Goal: Transaction & Acquisition: Subscribe to service/newsletter

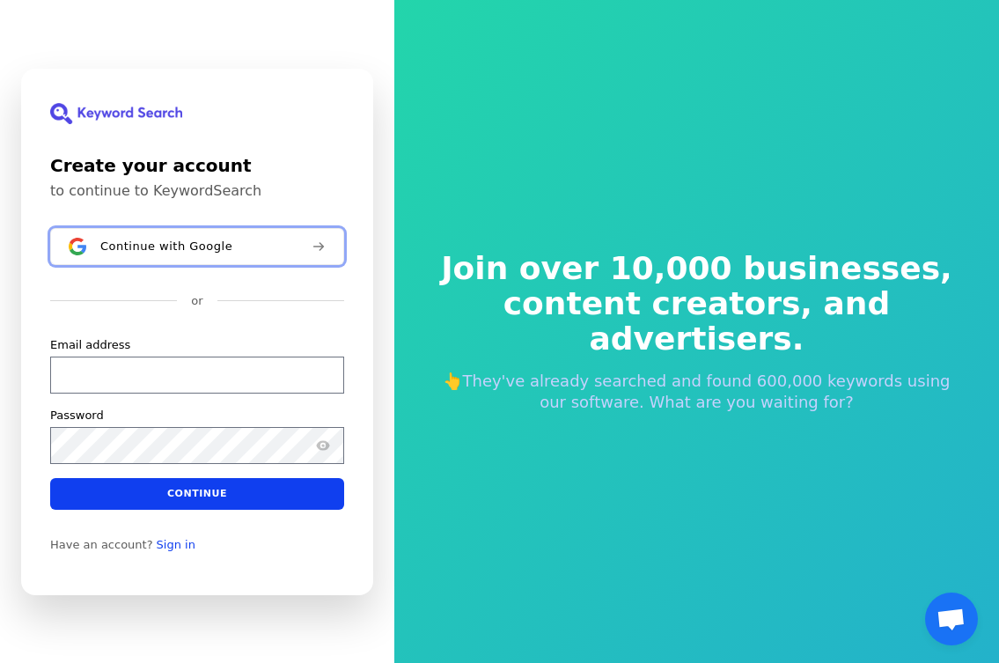
click at [137, 248] on span "Continue with Google" at bounding box center [166, 246] width 132 height 14
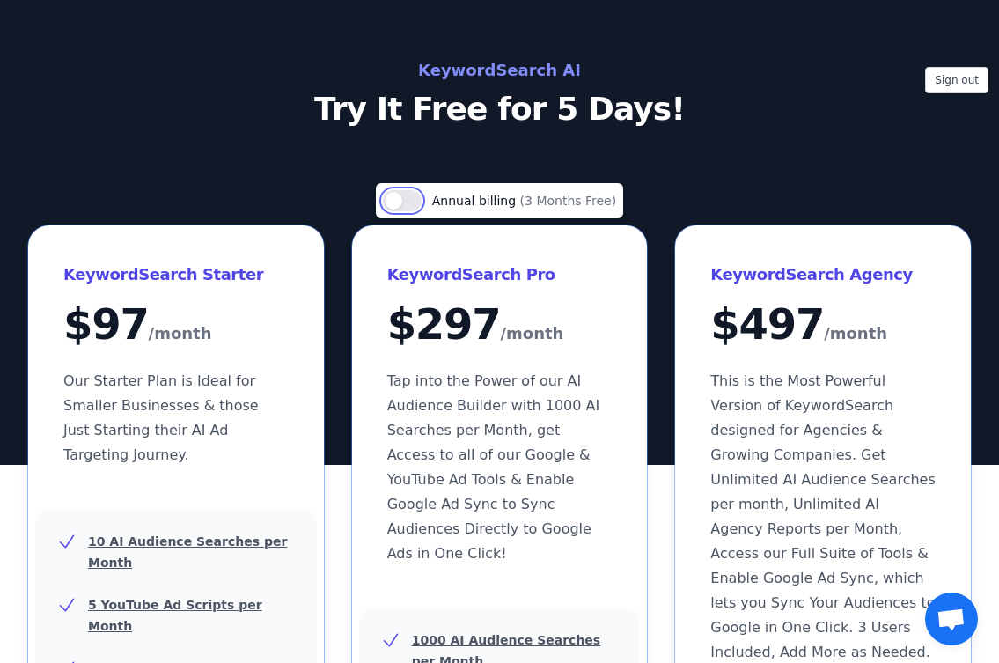
click at [422, 195] on button "Use setting" at bounding box center [402, 200] width 39 height 21
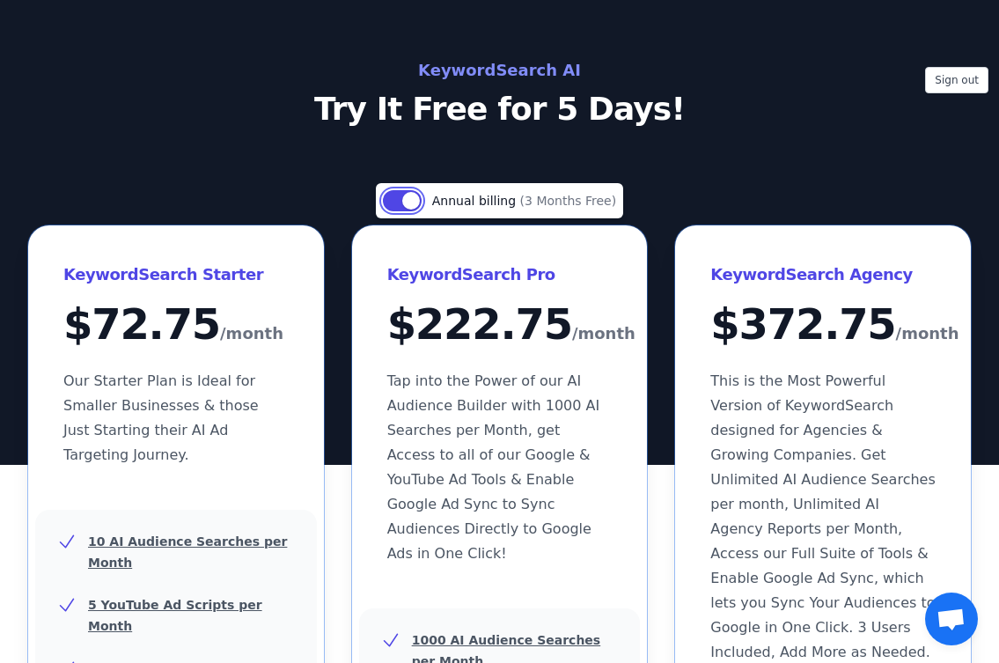
click at [422, 195] on button "Use setting" at bounding box center [402, 200] width 39 height 21
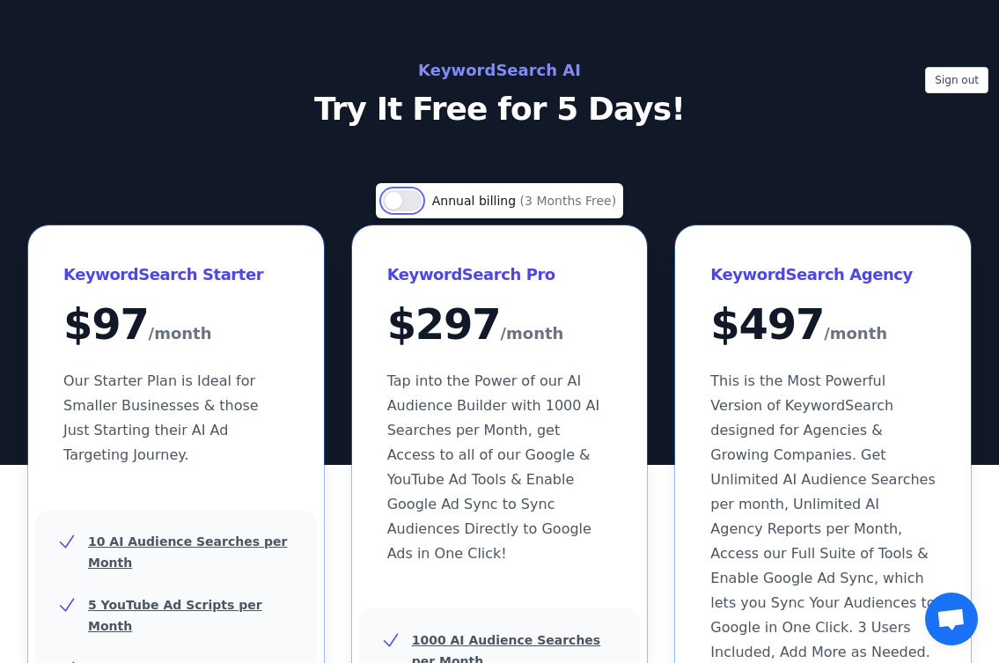
click at [422, 194] on button "Use setting" at bounding box center [402, 200] width 39 height 21
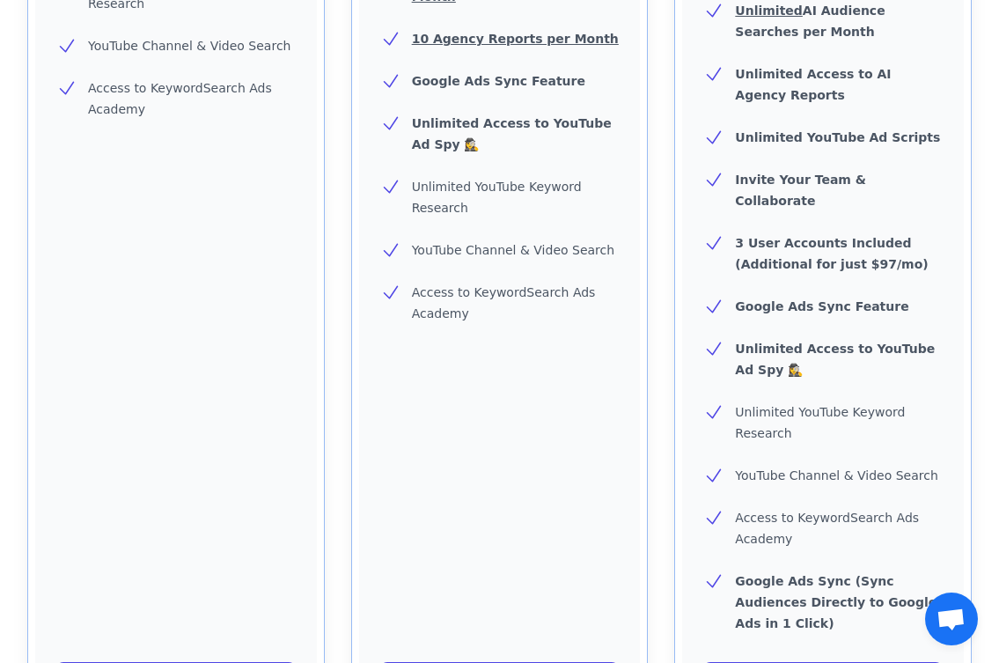
scroll to position [968, 0]
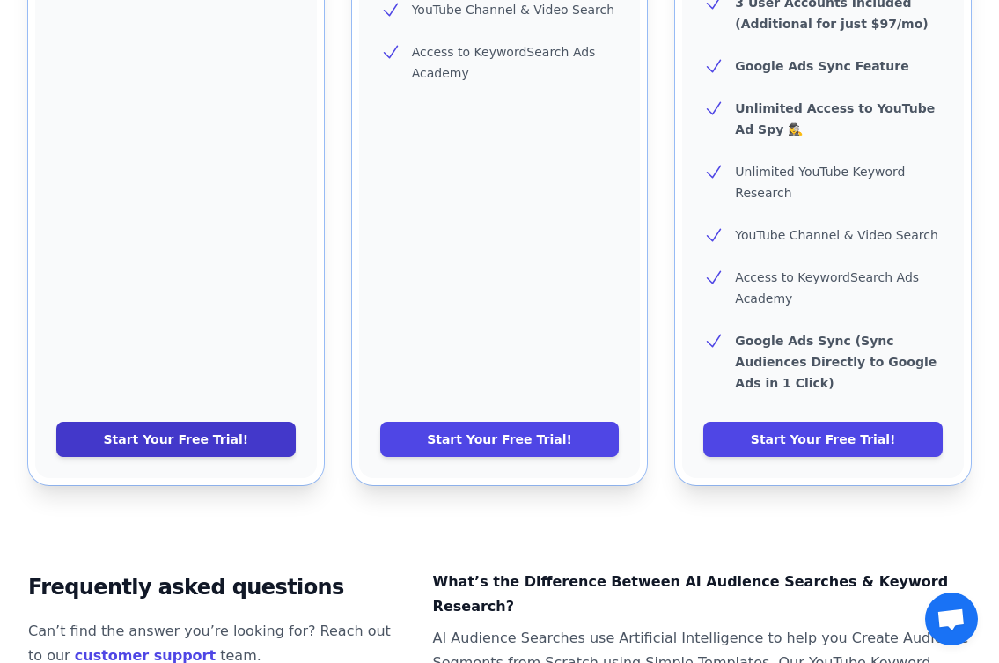
click at [241, 422] on link "Start Your Free Trial!" at bounding box center [175, 439] width 239 height 35
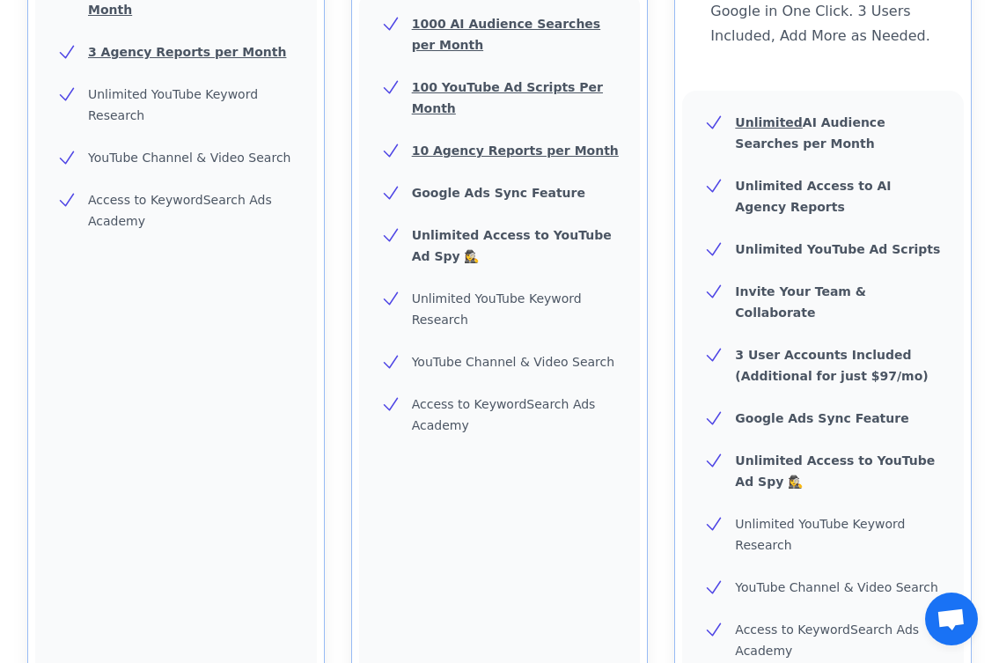
scroll to position [1144, 0]
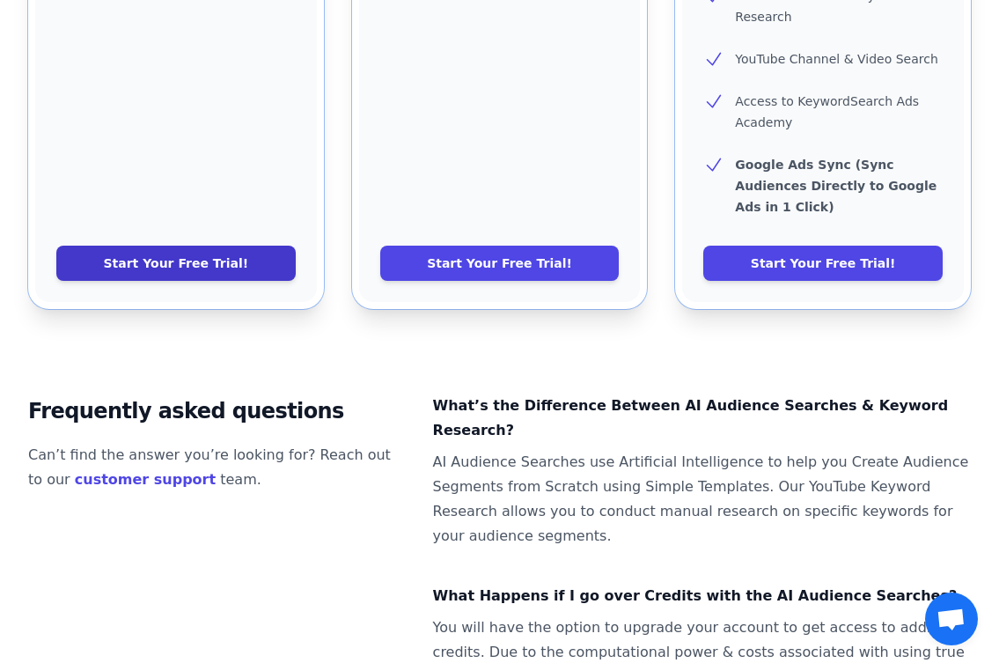
click at [253, 246] on link "Start Your Free Trial!" at bounding box center [175, 263] width 239 height 35
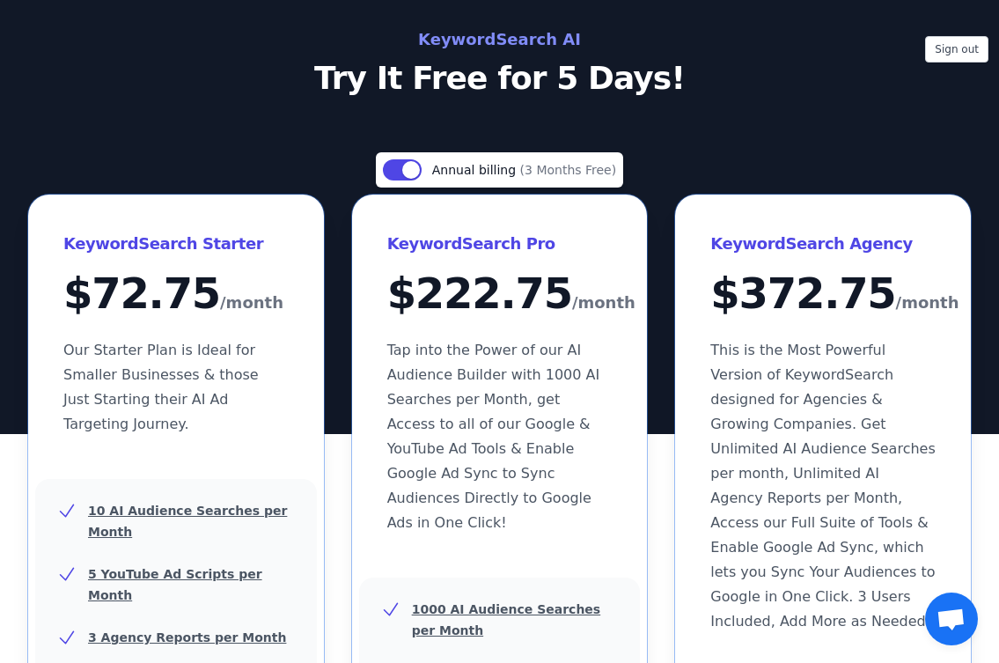
scroll to position [0, 0]
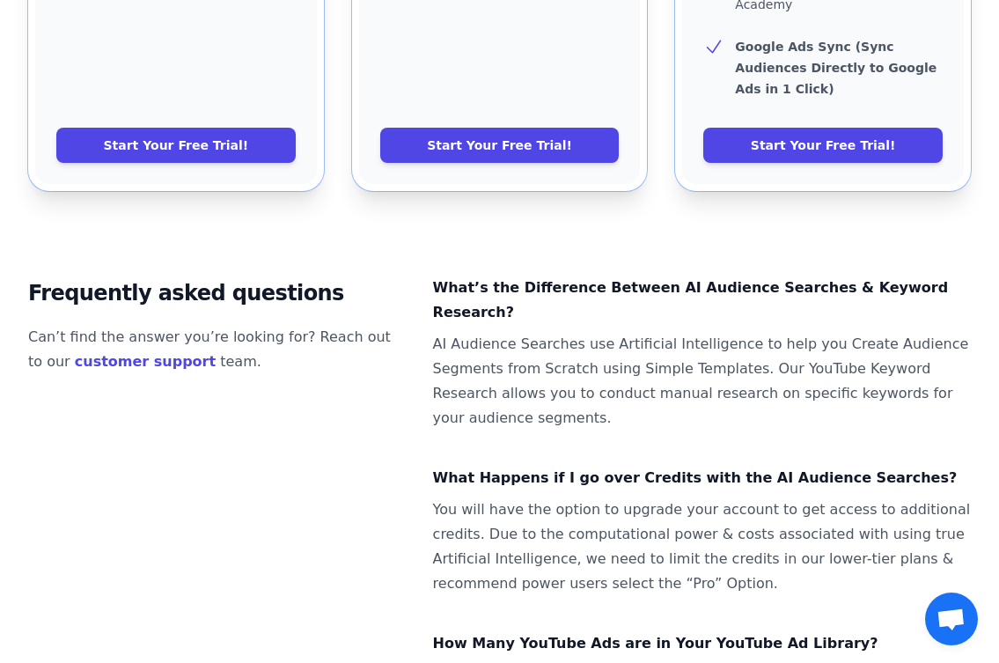
scroll to position [1376, 0]
